Goal: Check status: Check status

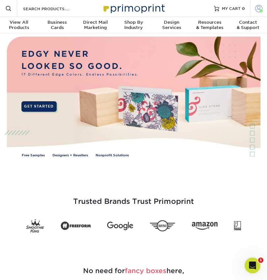
click at [258, 7] on span at bounding box center [258, 8] width 7 height 7
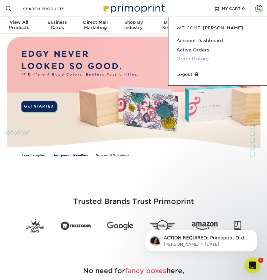
click at [200, 59] on link "Order History" at bounding box center [217, 58] width 83 height 9
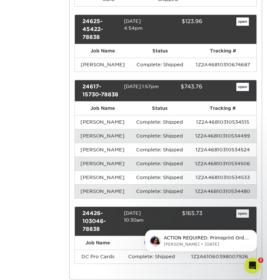
scroll to position [358, 0]
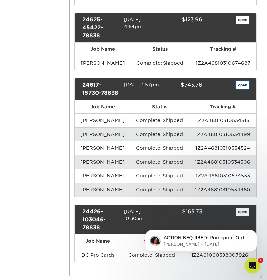
click at [242, 88] on link "open" at bounding box center [243, 85] width 13 height 9
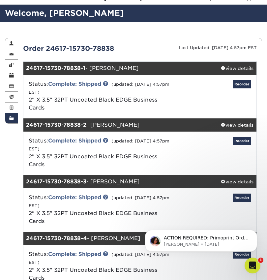
scroll to position [30, 0]
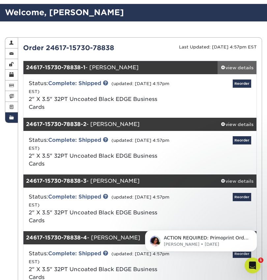
click at [223, 70] on div "view details" at bounding box center [237, 67] width 39 height 7
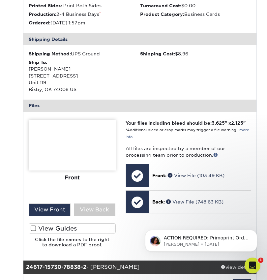
scroll to position [180, 0]
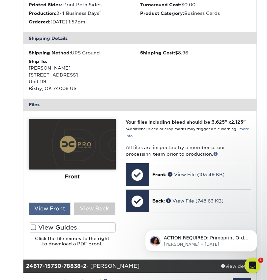
click at [58, 214] on div "View Front" at bounding box center [50, 209] width 42 height 13
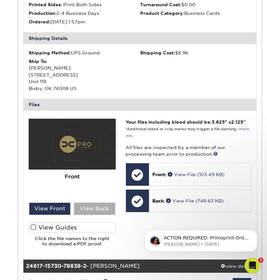
click at [94, 209] on div "View Back" at bounding box center [95, 209] width 42 height 13
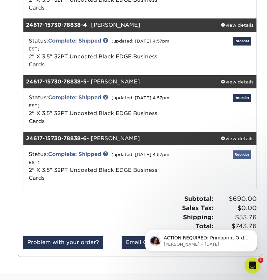
scroll to position [536, 0]
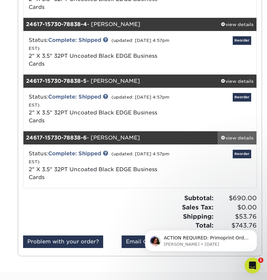
click at [237, 135] on div "view details" at bounding box center [237, 138] width 39 height 7
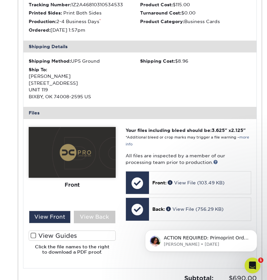
scroll to position [754, 0]
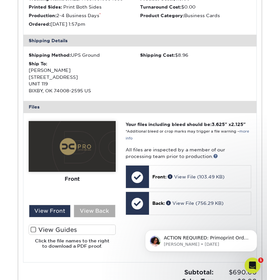
click at [85, 215] on div "View Back" at bounding box center [95, 211] width 42 height 13
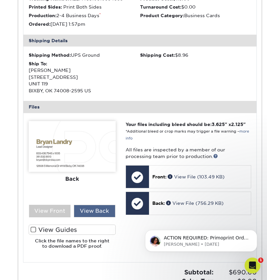
click at [85, 215] on div "View Back" at bounding box center [95, 211] width 42 height 13
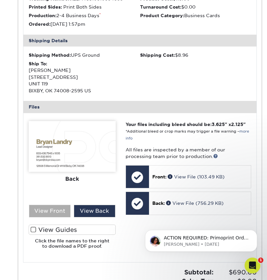
click at [64, 209] on div "View Front" at bounding box center [50, 211] width 42 height 13
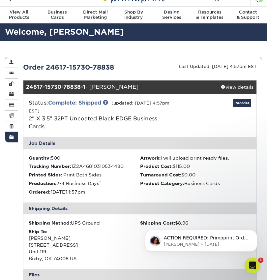
scroll to position [0, 0]
